Goal: Navigation & Orientation: Go to known website

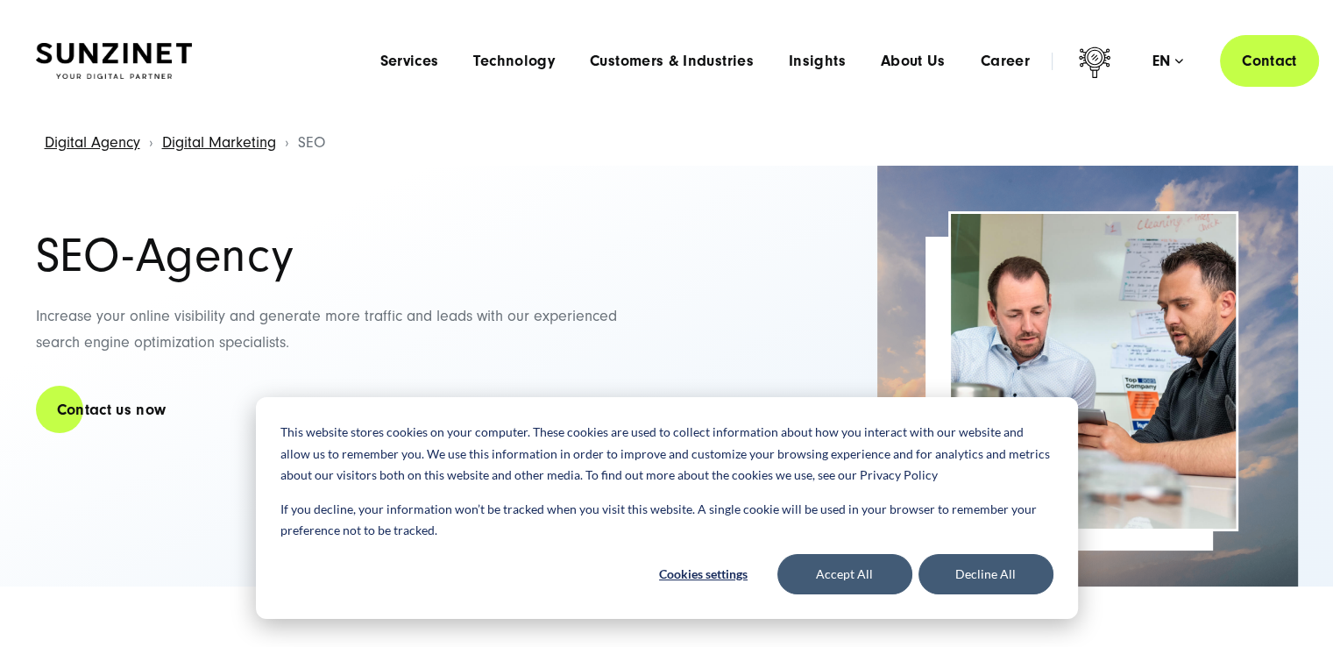
click at [102, 58] on img at bounding box center [114, 61] width 156 height 37
